Goal: Ask a question: Seek information or help from site administrators or community

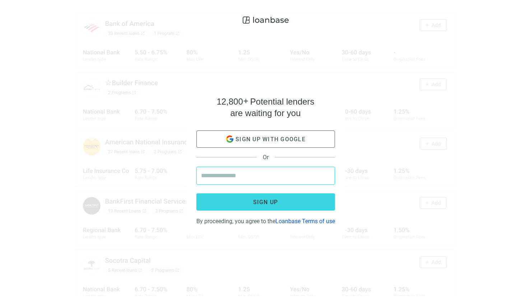
click at [259, 173] on input "email" at bounding box center [265, 175] width 129 height 17
click at [259, 174] on input "email" at bounding box center [265, 175] width 129 height 17
type input "**********"
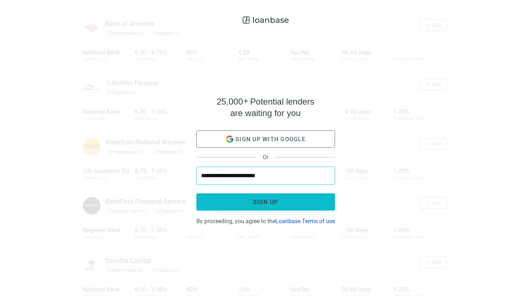
click at [287, 197] on button "Sign up" at bounding box center [266, 201] width 139 height 17
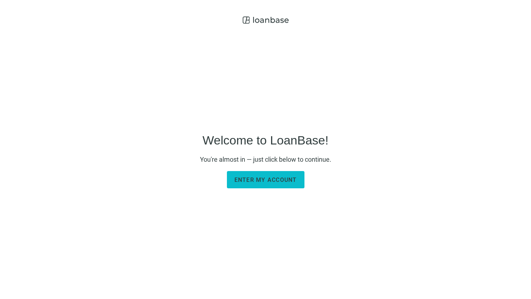
click at [283, 183] on button "Enter my account" at bounding box center [266, 179] width 78 height 17
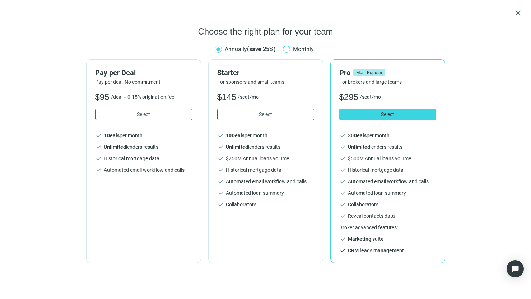
click at [309, 50] on span "Monthly" at bounding box center [303, 49] width 27 height 9
click at [244, 115] on button "Select" at bounding box center [265, 113] width 97 height 11
click at [519, 17] on span "close" at bounding box center [518, 13] width 9 height 9
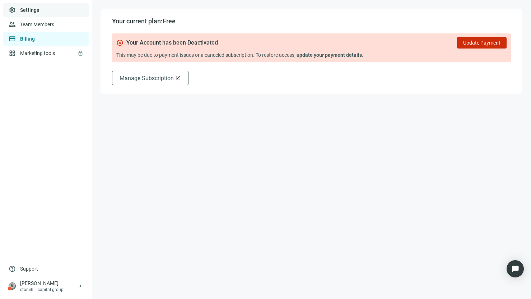
click at [36, 13] on link "Settings" at bounding box center [29, 10] width 19 height 6
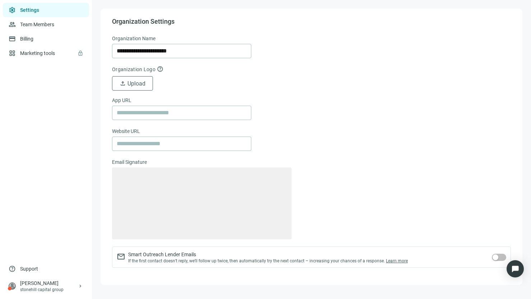
type textarea "**********"
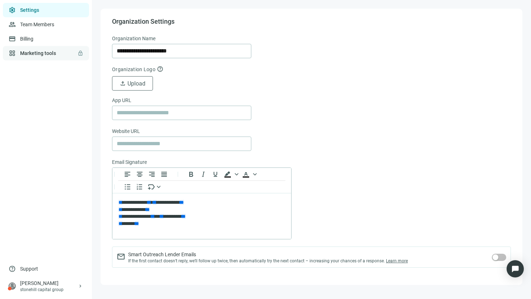
click at [46, 51] on link "Marketing tools lock" at bounding box center [38, 53] width 36 height 6
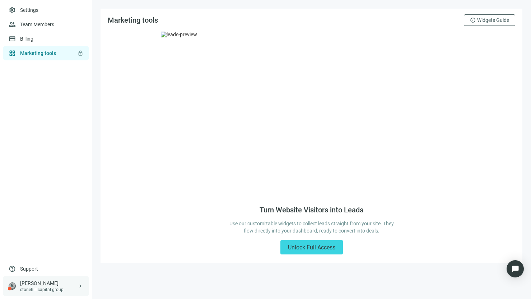
click at [41, 284] on div "mark nussbaum" at bounding box center [48, 282] width 57 height 7
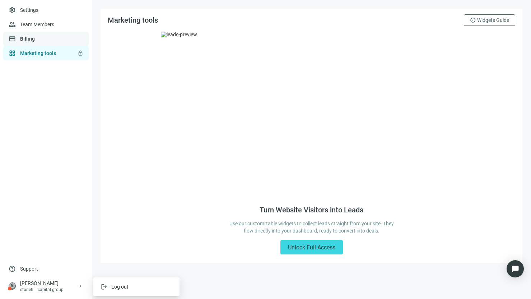
click at [35, 40] on link "Billing" at bounding box center [27, 39] width 15 height 6
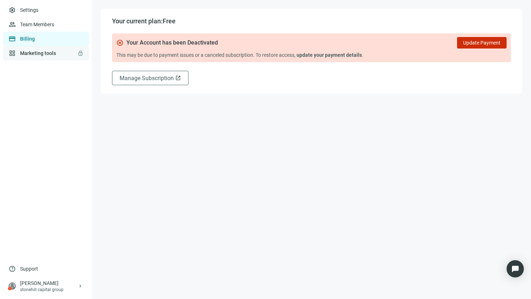
click at [51, 50] on link "Marketing tools lock" at bounding box center [38, 53] width 36 height 6
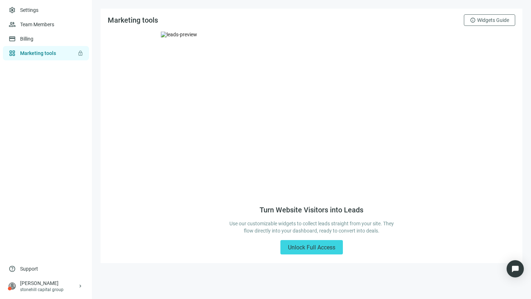
click at [220, 84] on img at bounding box center [312, 114] width 302 height 165
click at [220, 94] on img at bounding box center [312, 114] width 302 height 165
click at [523, 265] on div "Open Intercom Messenger" at bounding box center [515, 268] width 19 height 19
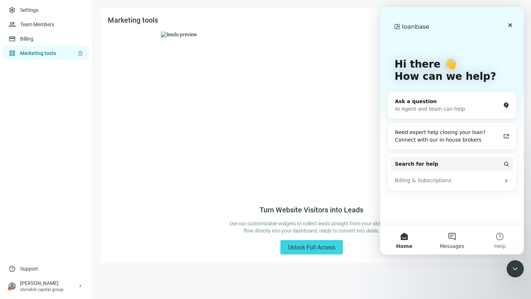
click at [457, 242] on button "Messages" at bounding box center [452, 240] width 48 height 29
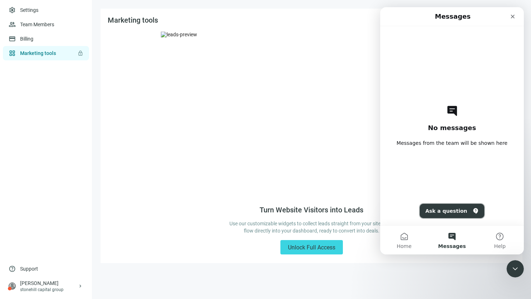
click at [459, 215] on button "Ask a question" at bounding box center [452, 211] width 65 height 14
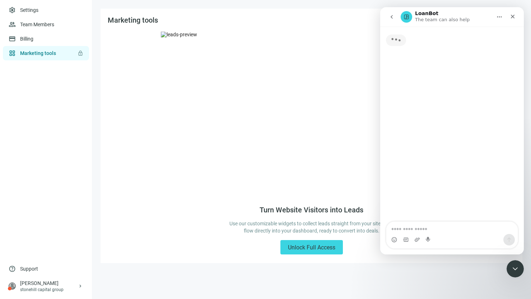
click at [459, 232] on textarea "Ask a question…" at bounding box center [452, 228] width 131 height 12
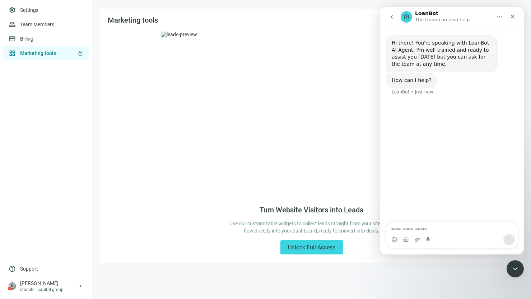
click at [393, 17] on icon "go back" at bounding box center [392, 17] width 6 height 6
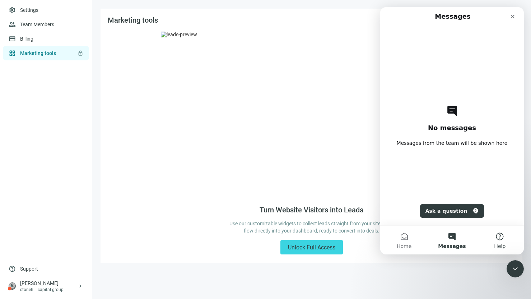
click at [500, 230] on button "Help" at bounding box center [500, 240] width 48 height 29
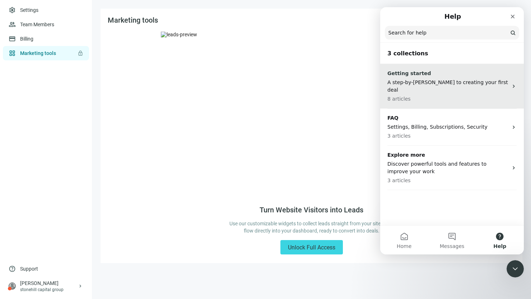
click at [460, 85] on p "A step-by-step guide to creating your first deal" at bounding box center [448, 86] width 121 height 15
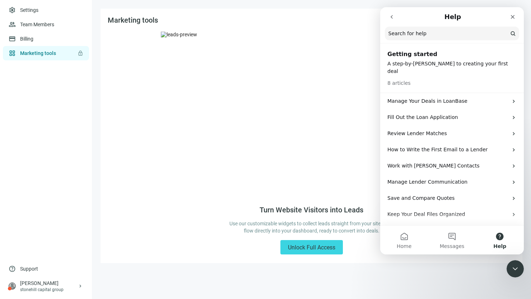
click at [335, 179] on img at bounding box center [312, 114] width 302 height 165
